Goal: Task Accomplishment & Management: Use online tool/utility

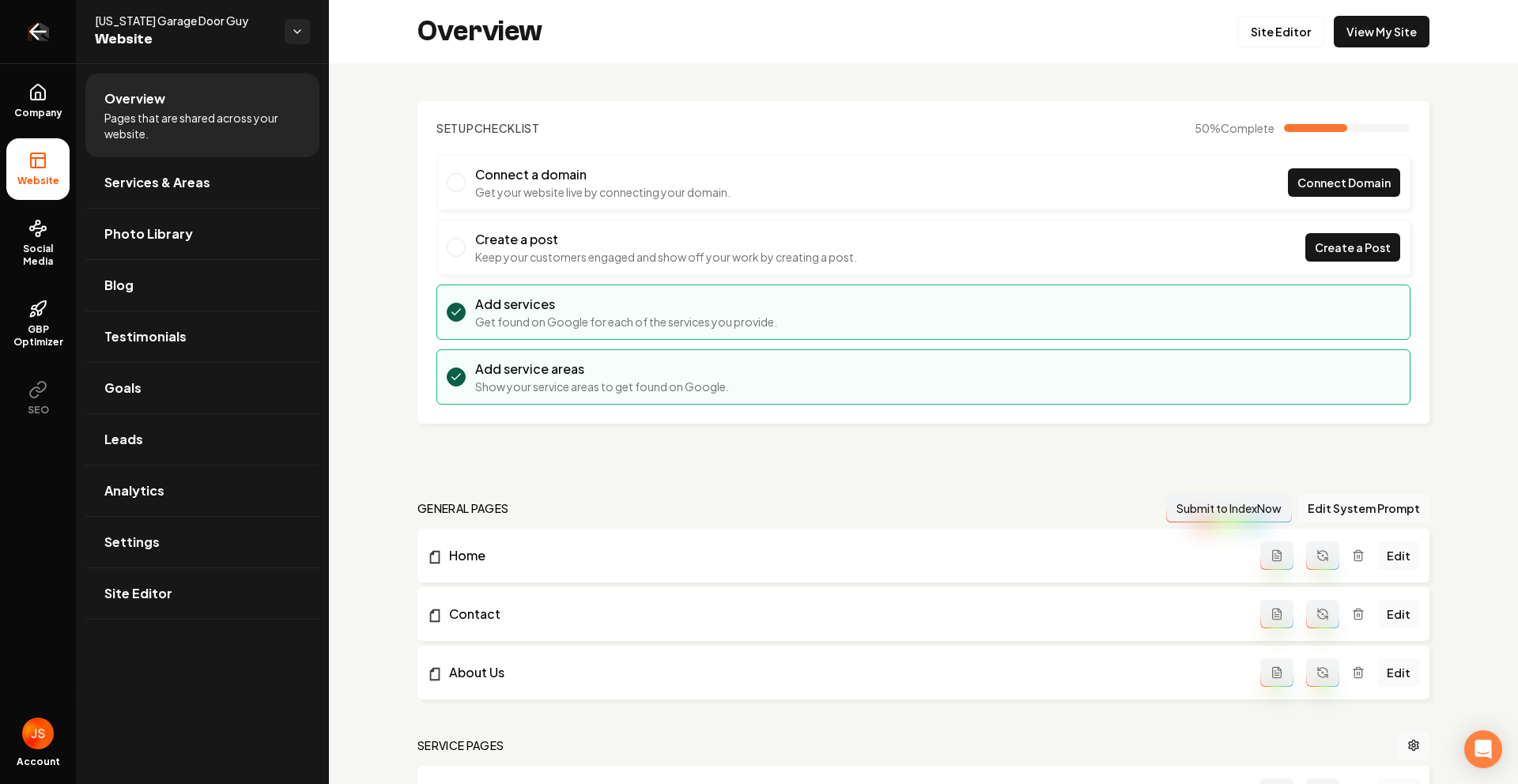
click at [25, 56] on link "Return to dashboard" at bounding box center [38, 31] width 76 height 63
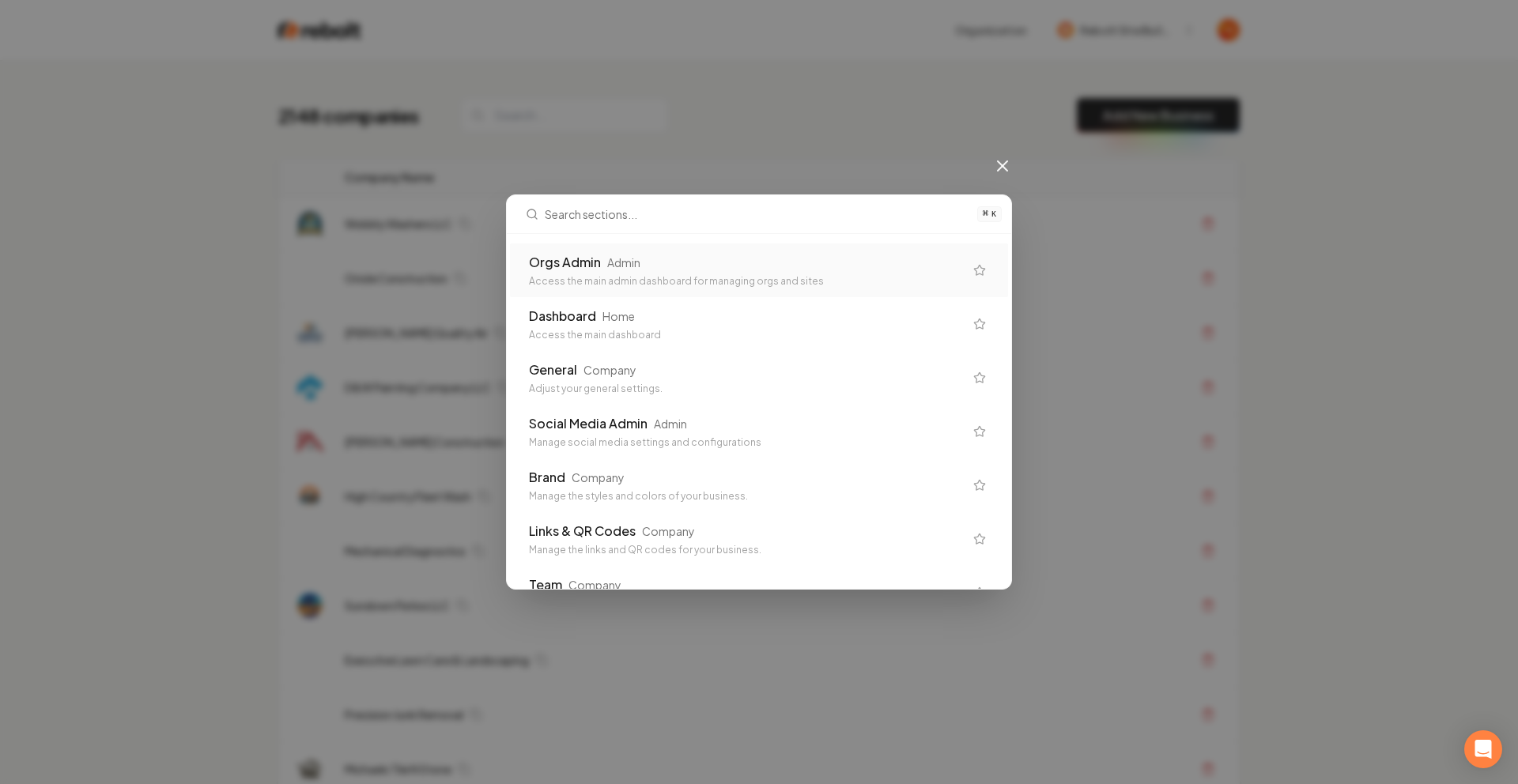
click at [607, 263] on div "Admin" at bounding box center [623, 262] width 34 height 15
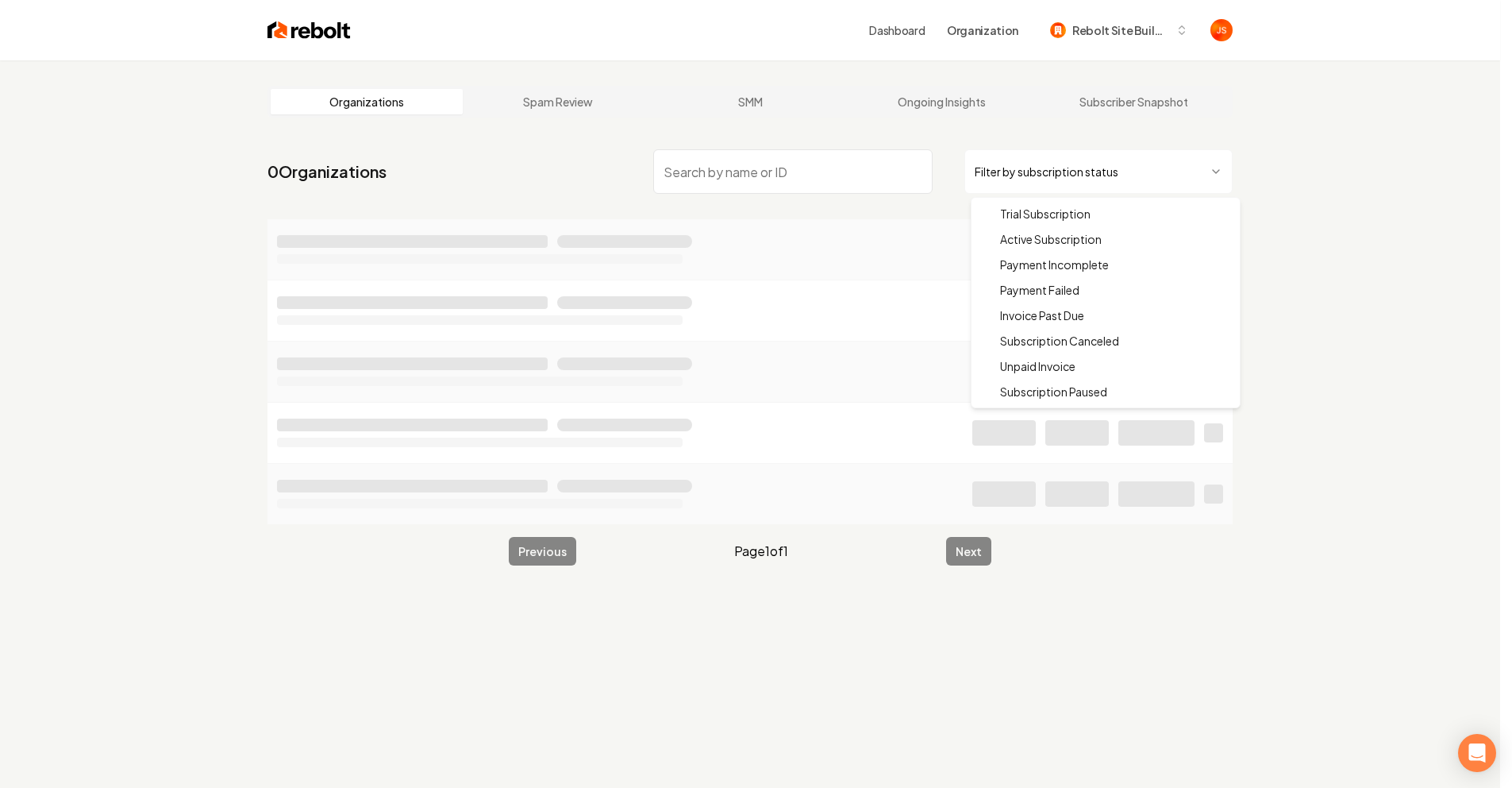
click at [1027, 176] on html "Dashboard Organization Rebolt Site Builder Organizations Spam Review SMM Ongoin…" at bounding box center [756, 394] width 1512 height 788
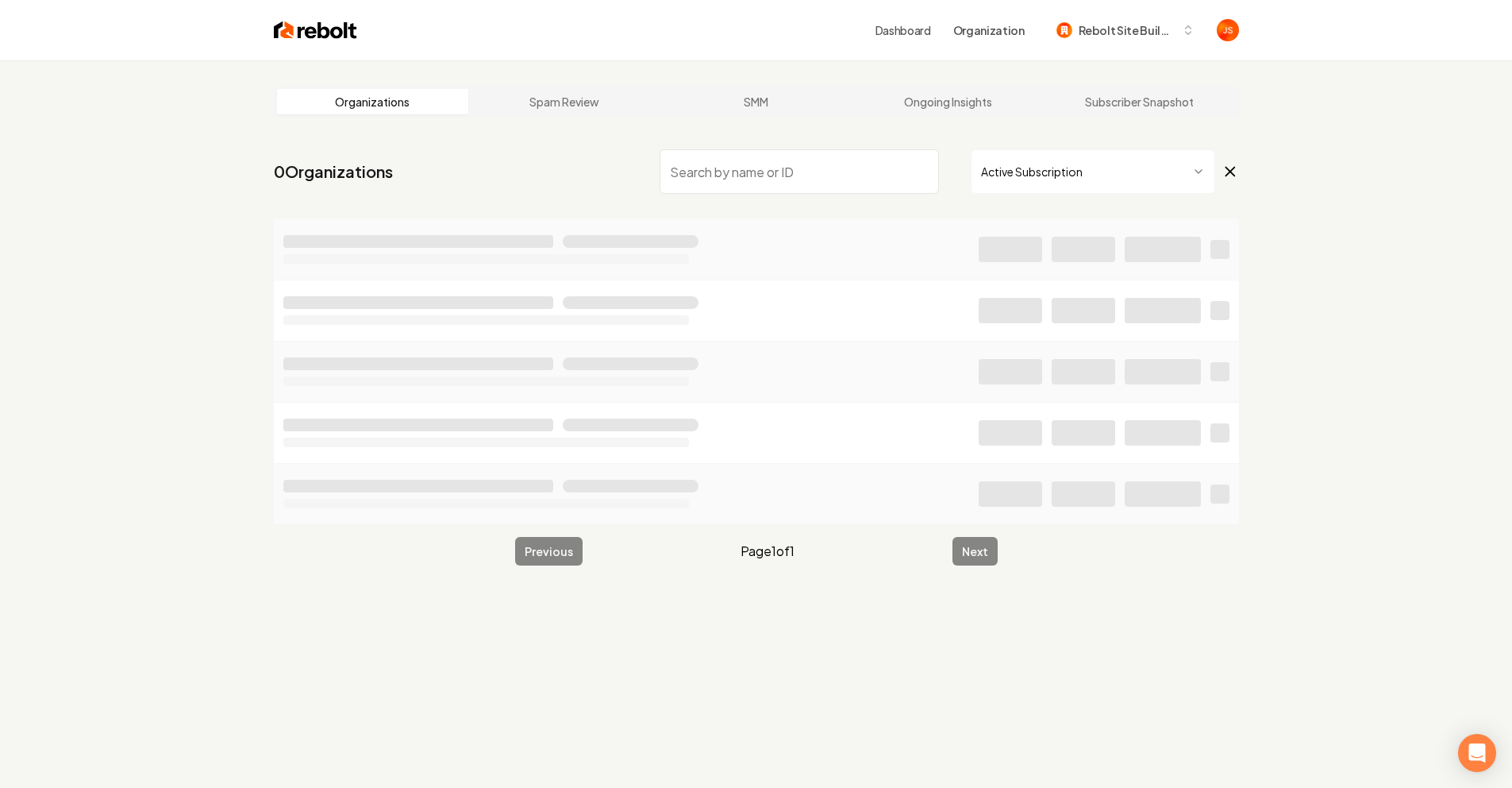
click at [754, 174] on input "search" at bounding box center [799, 171] width 279 height 44
type input "Perimeter"
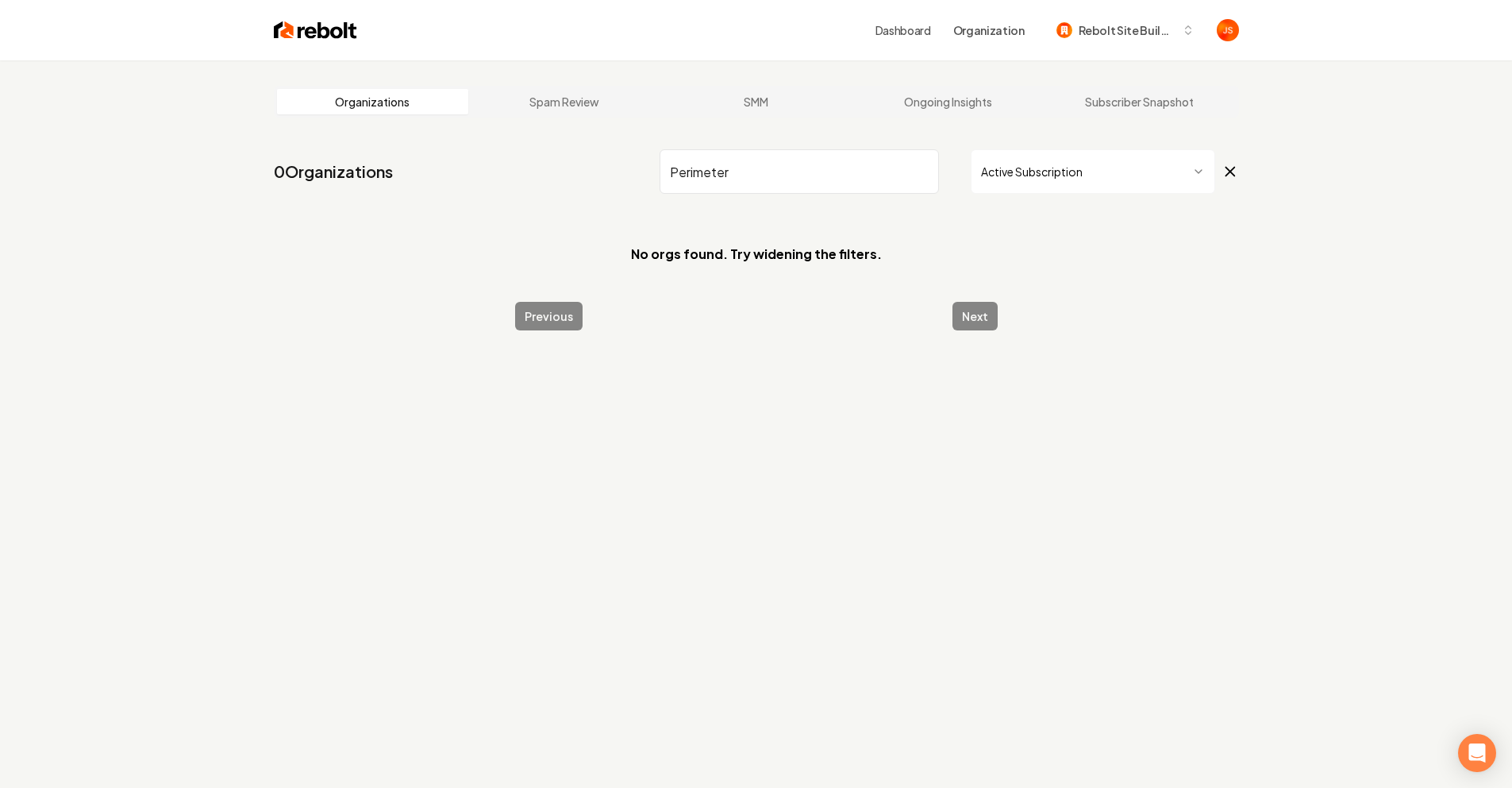
click at [915, 163] on input "Perimeter" at bounding box center [799, 171] width 279 height 44
click at [922, 169] on input "Perimeter" at bounding box center [799, 171] width 279 height 44
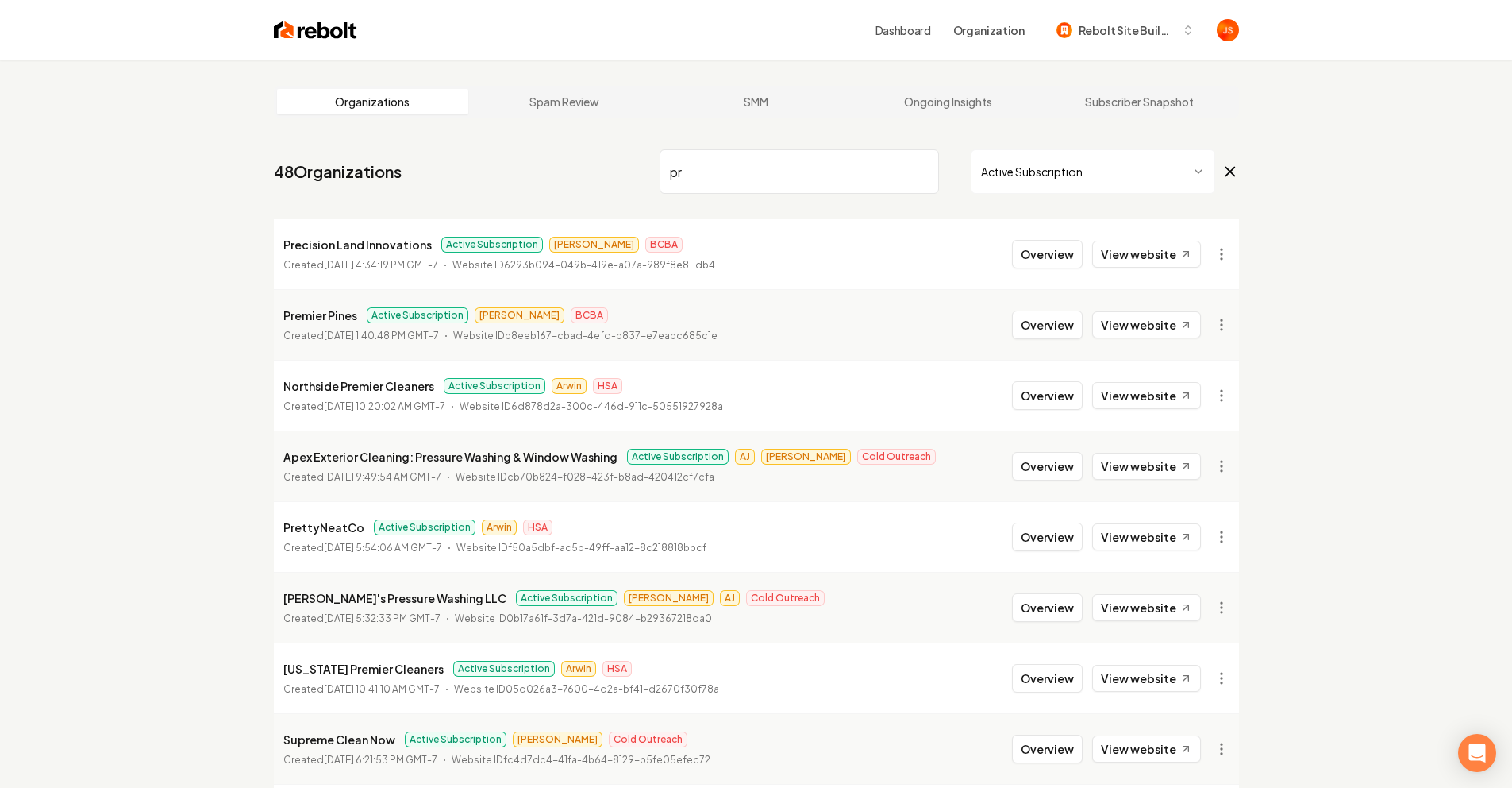
type input "p"
type input "e"
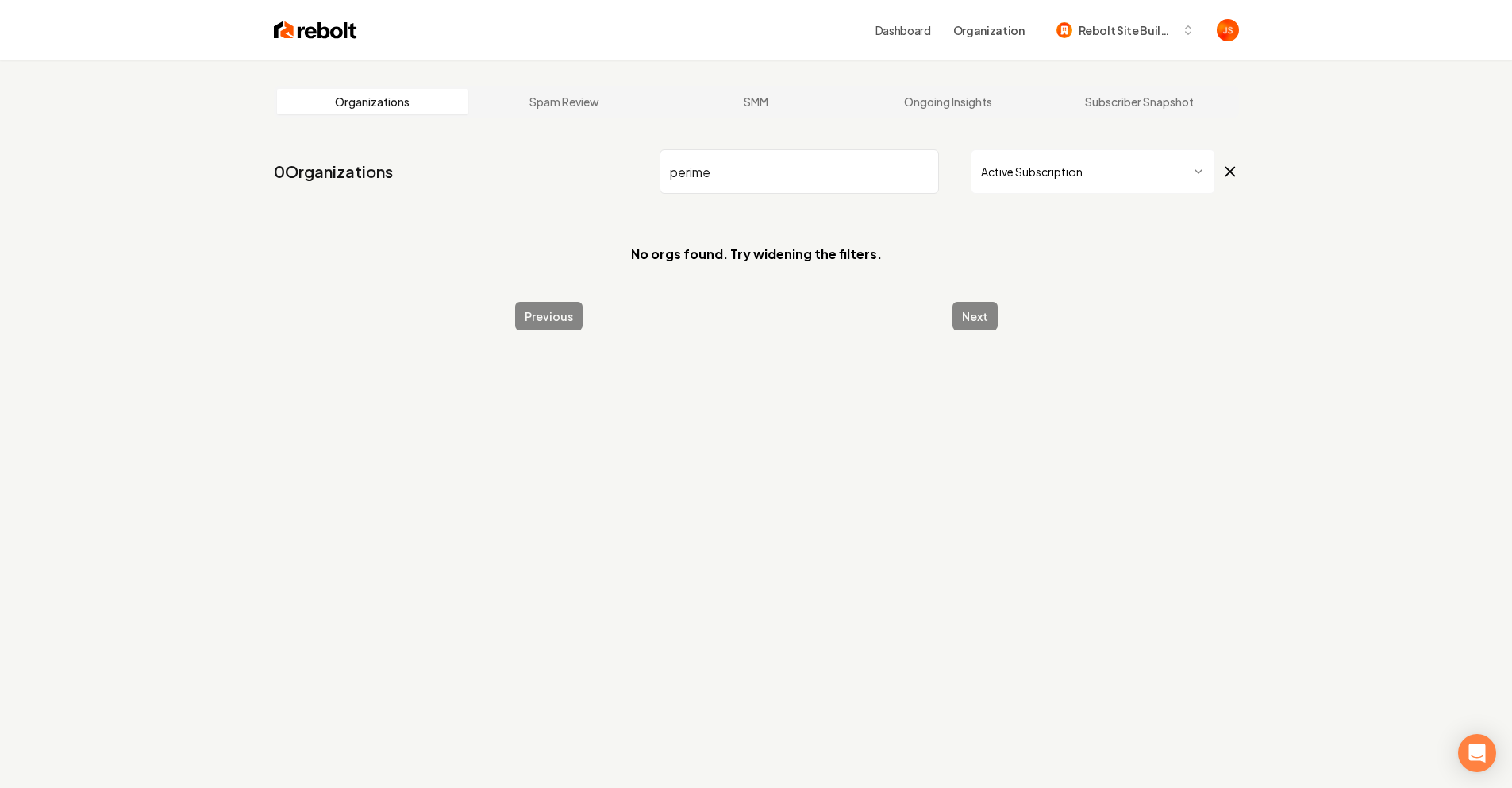
type input "perime"
click at [892, 158] on input "perime" at bounding box center [799, 171] width 279 height 44
click at [920, 172] on input "perime" at bounding box center [799, 171] width 279 height 44
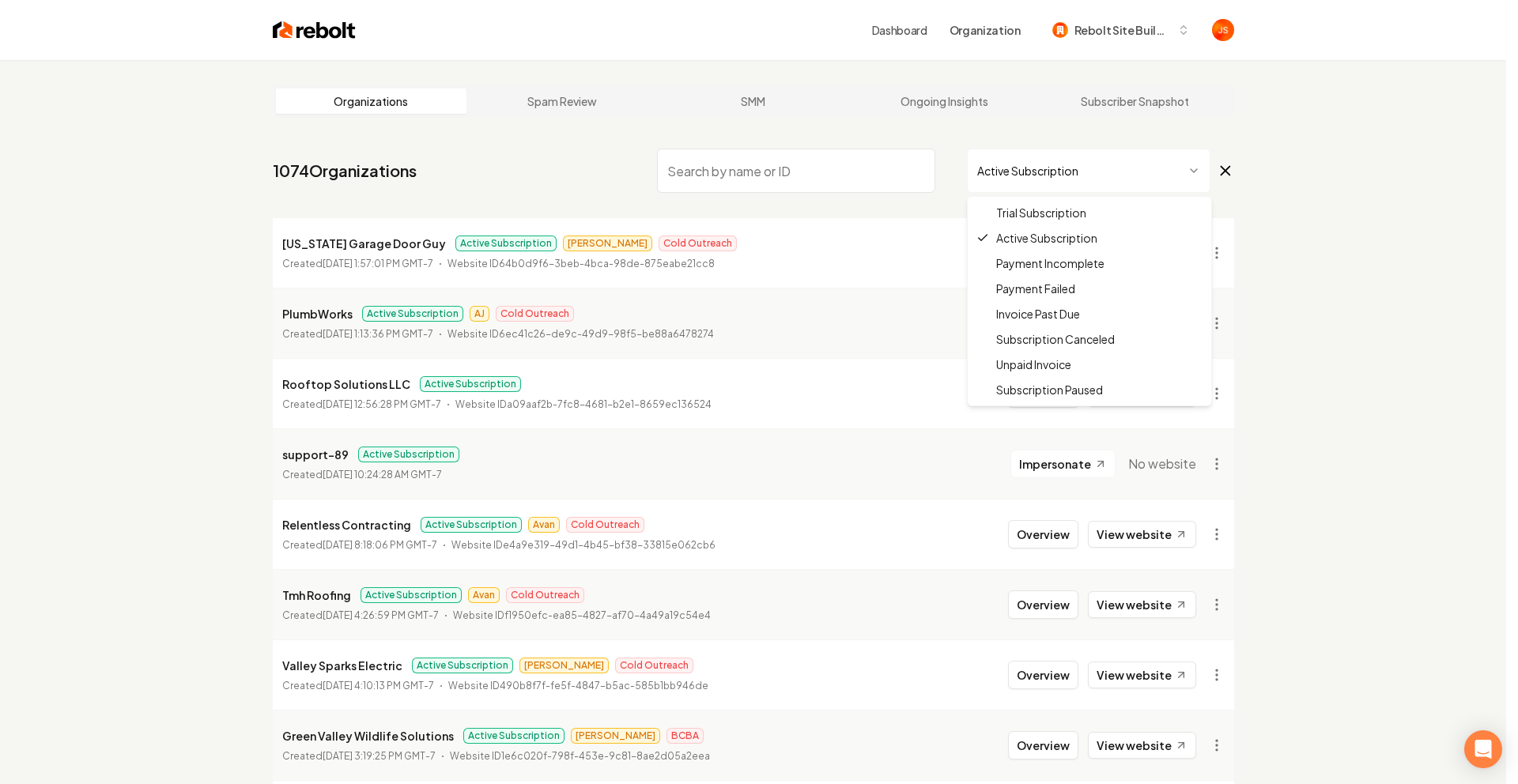
click at [1013, 164] on html "Dashboard Organization Rebolt Site Builder Organizations Spam Review SMM Ongoin…" at bounding box center [759, 392] width 1518 height 784
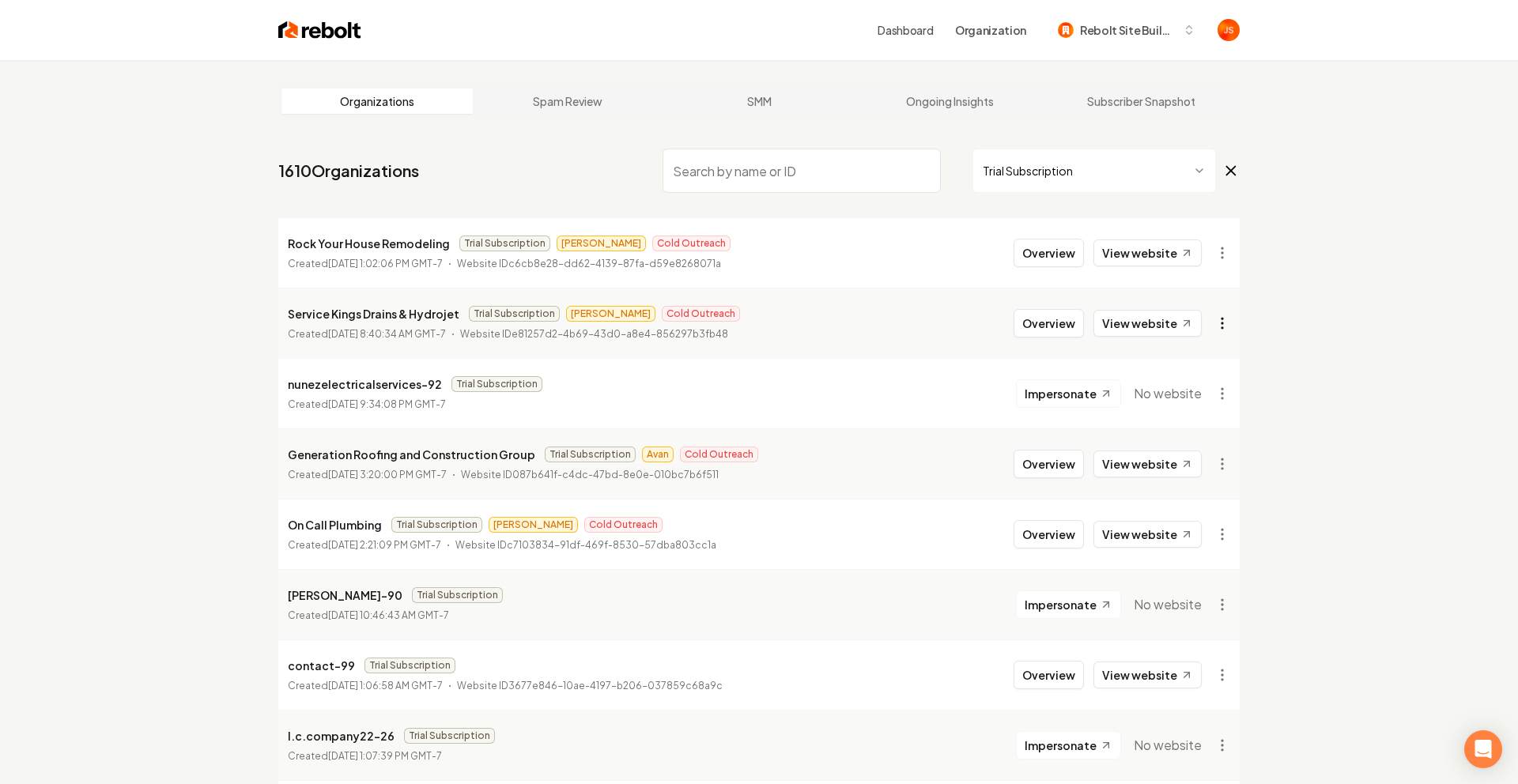
click at [1208, 318] on html "Dashboard Organization Rebolt Site Builder Organizations Spam Review SMM Ongoin…" at bounding box center [759, 392] width 1518 height 784
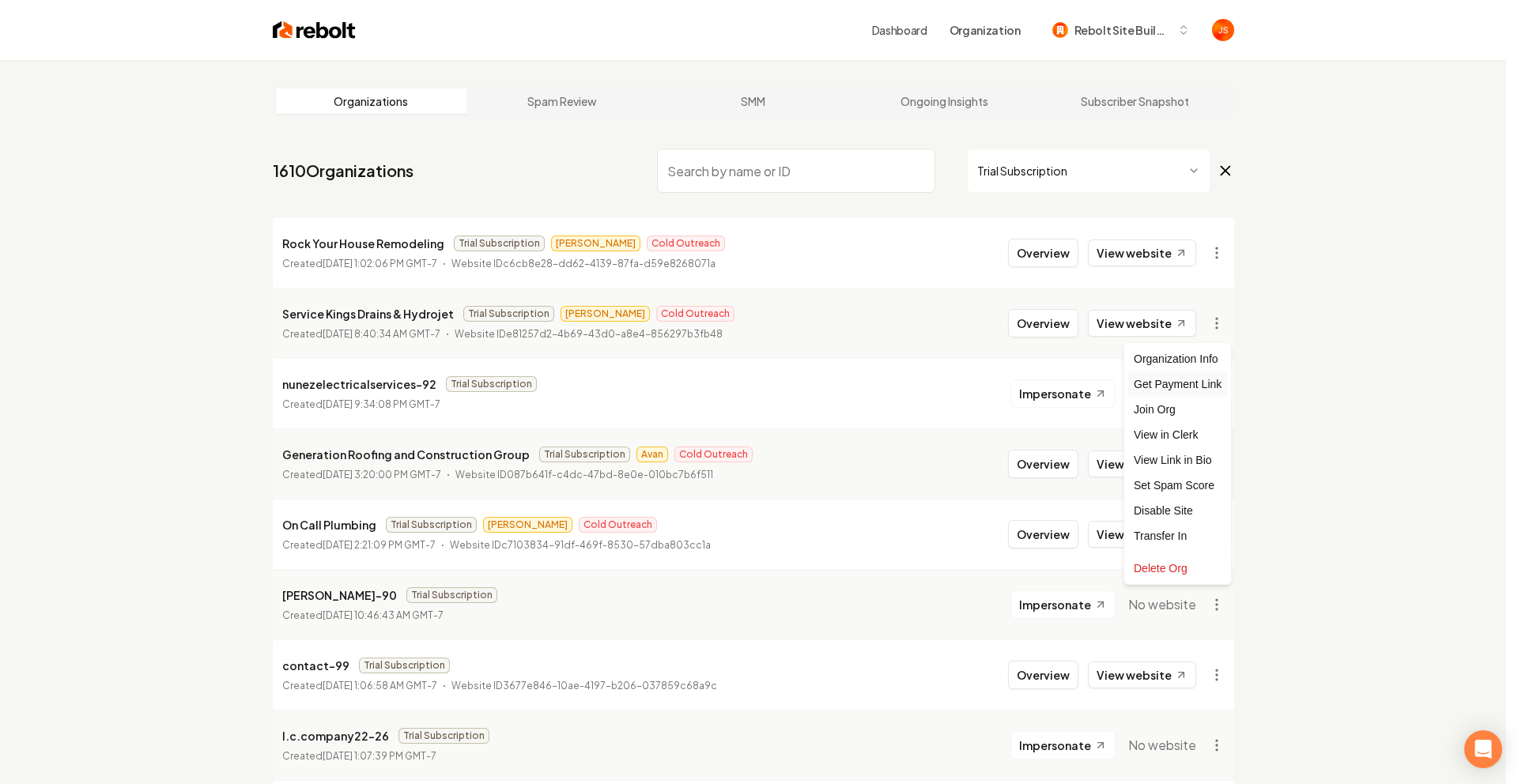
click at [1179, 373] on div "Get Payment Link" at bounding box center [1178, 384] width 101 height 25
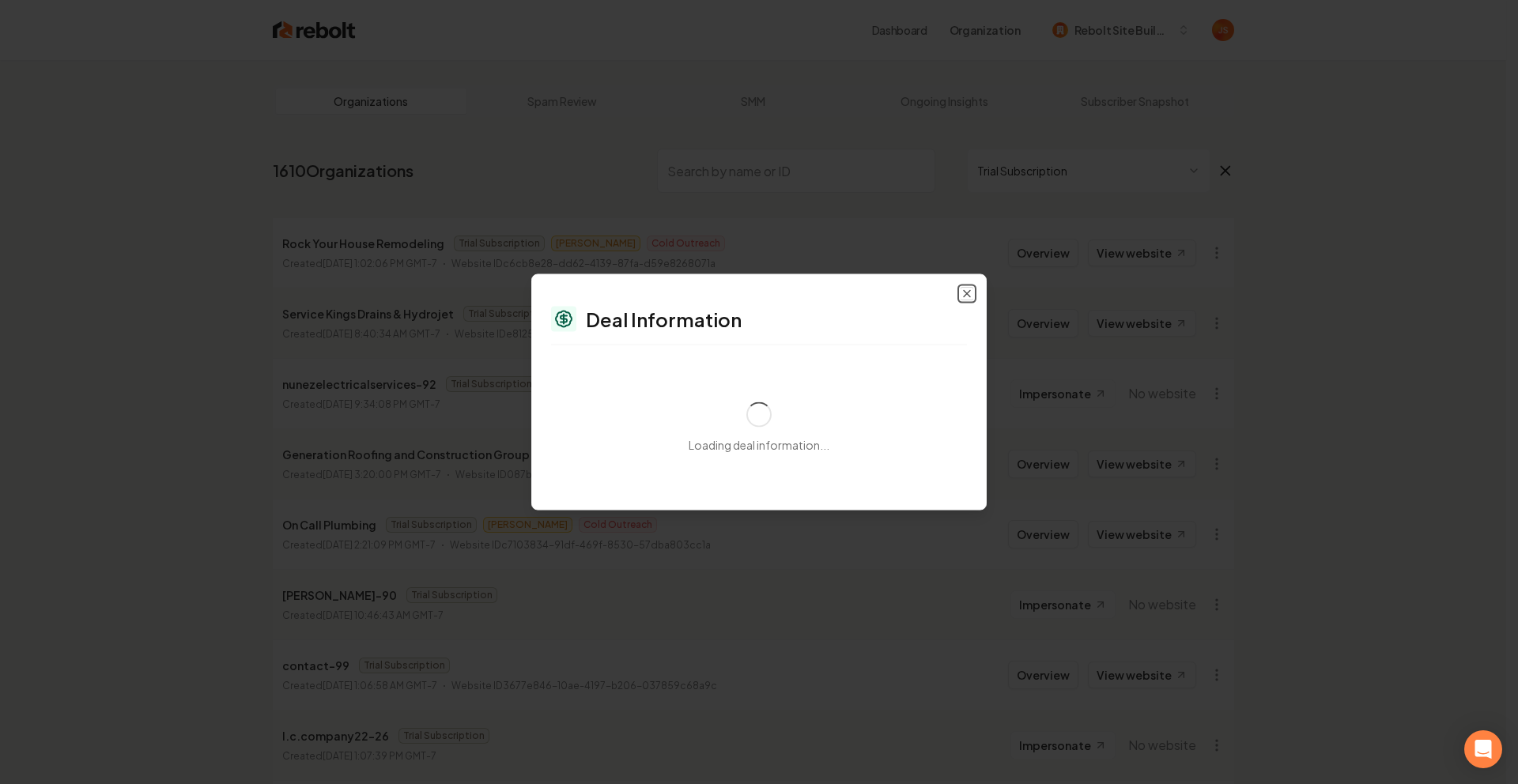
select select "**********"
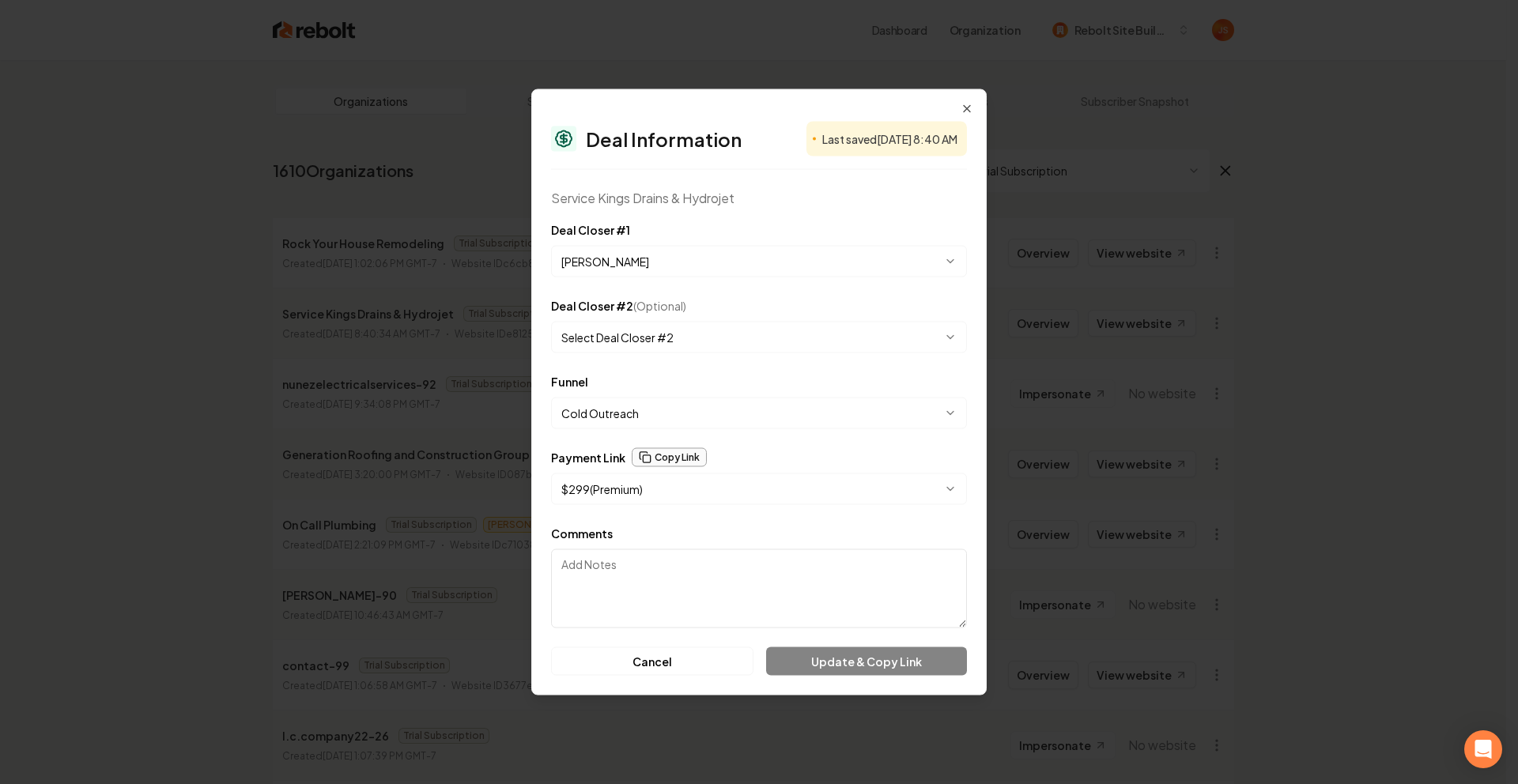
click at [695, 457] on button "Copy Link" at bounding box center [669, 458] width 75 height 19
click at [963, 107] on icon "button" at bounding box center [967, 108] width 13 height 13
